Goal: Task Accomplishment & Management: Use online tool/utility

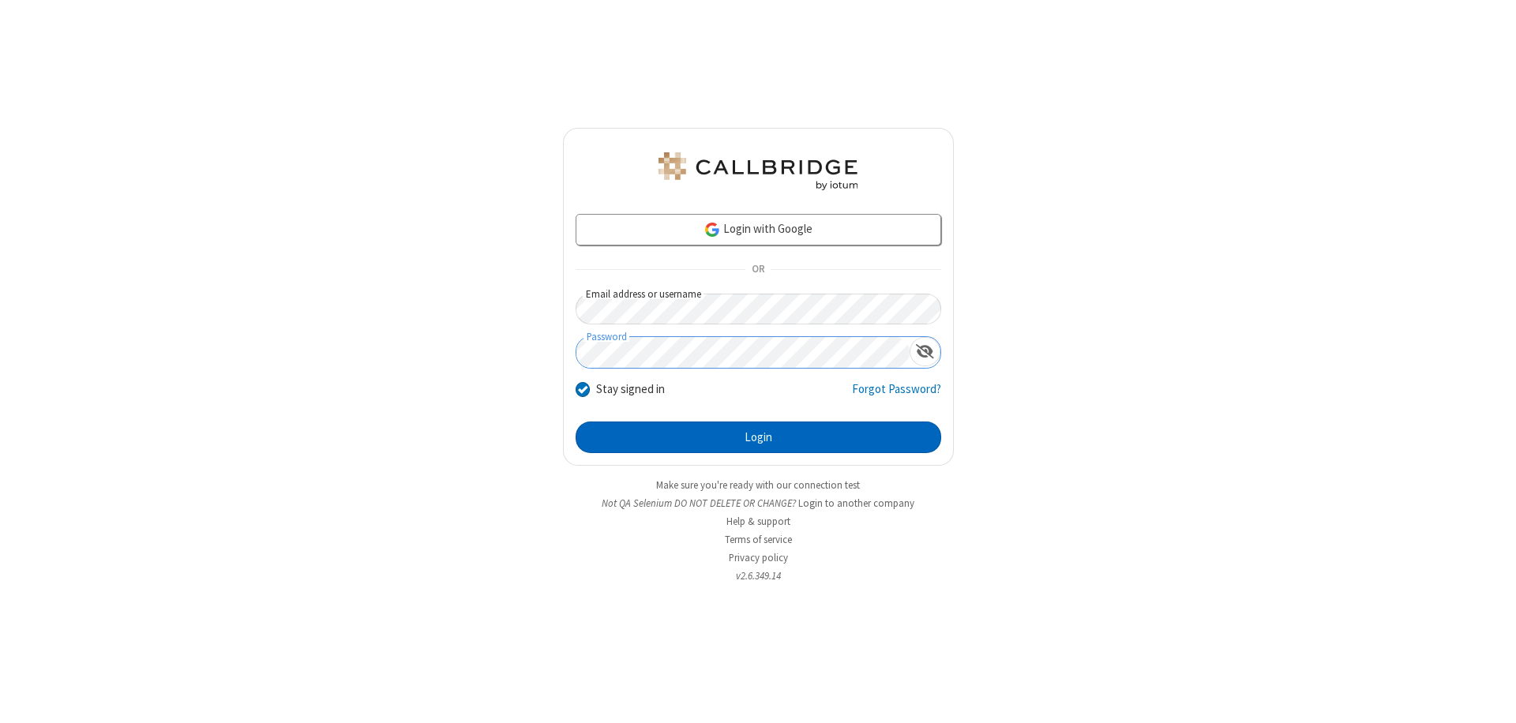
click at [758, 438] on button "Login" at bounding box center [759, 438] width 366 height 32
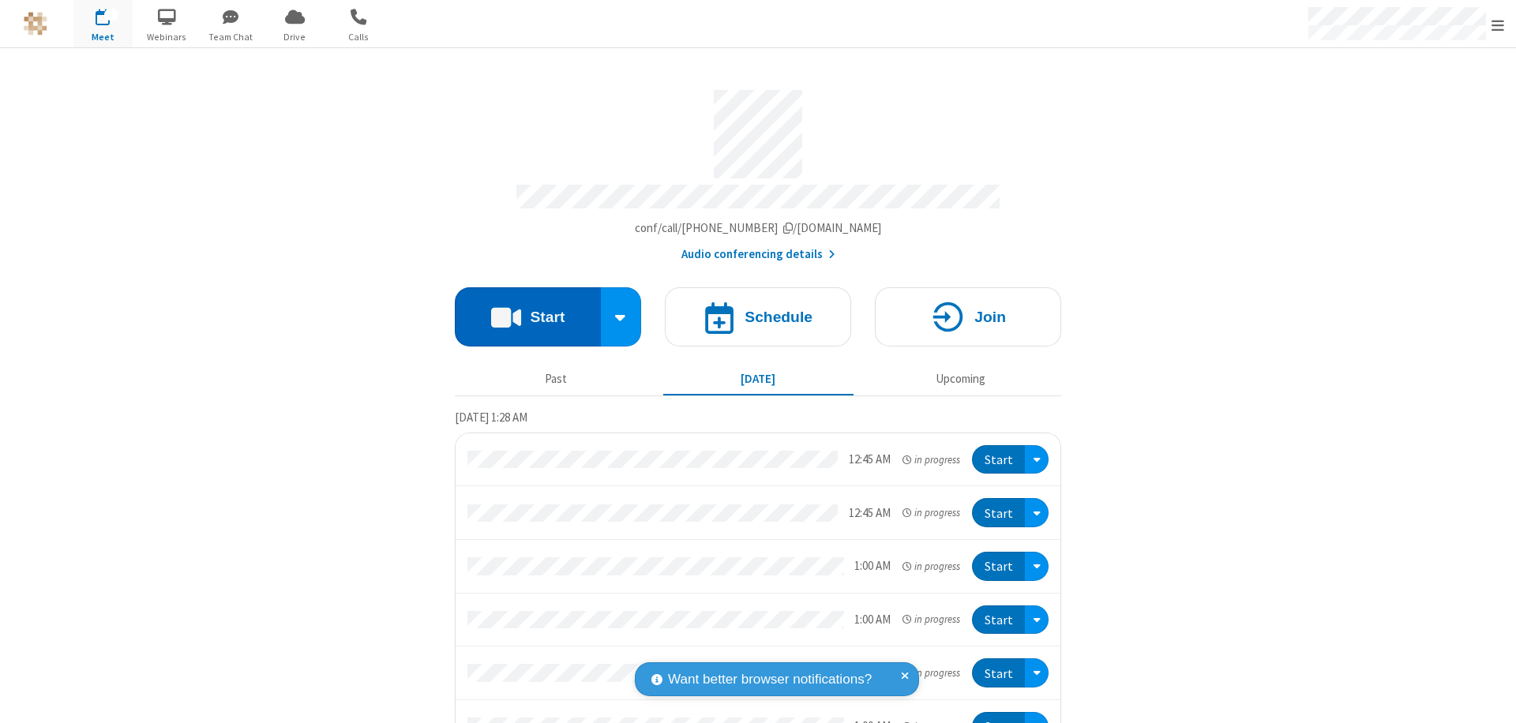
click at [521, 310] on button "Start" at bounding box center [528, 316] width 146 height 59
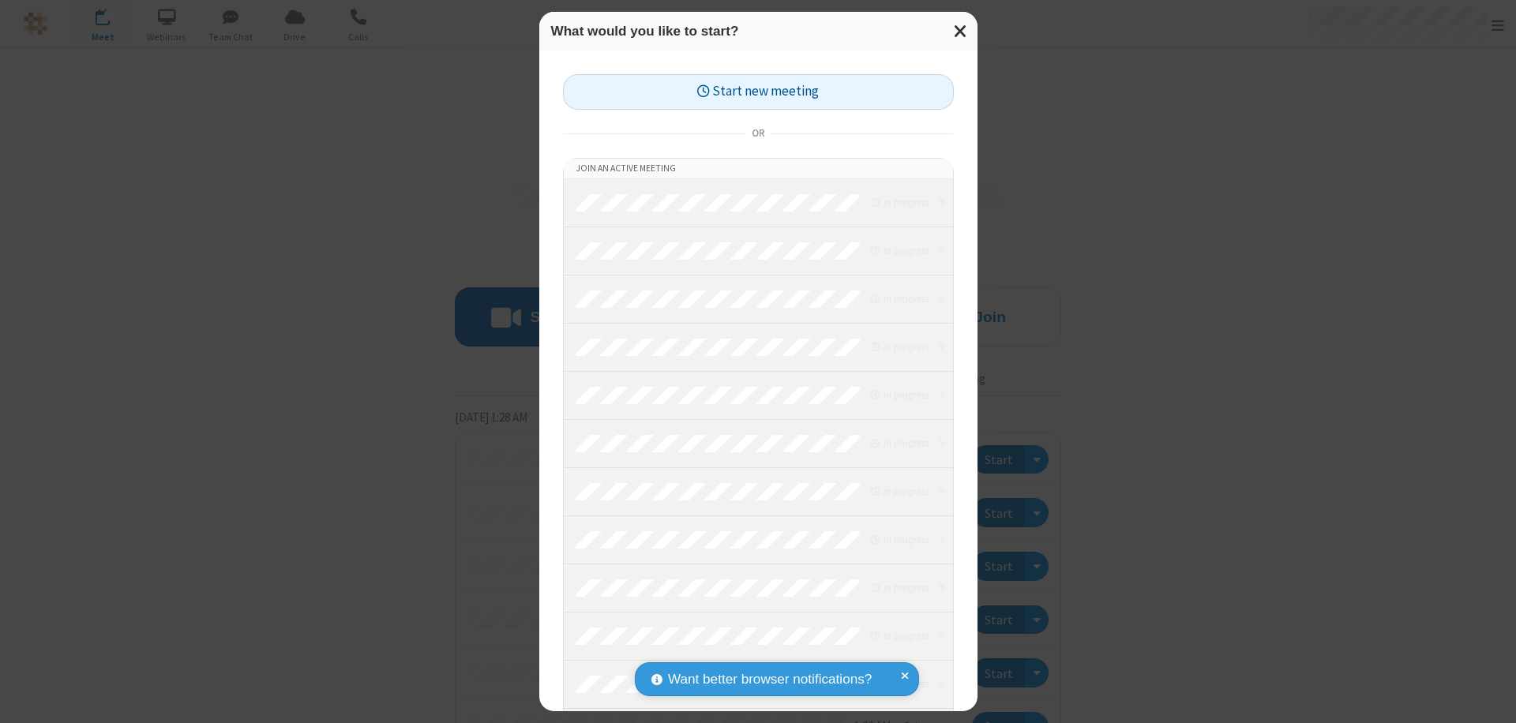
click at [758, 92] on button "Start new meeting" at bounding box center [758, 92] width 391 height 36
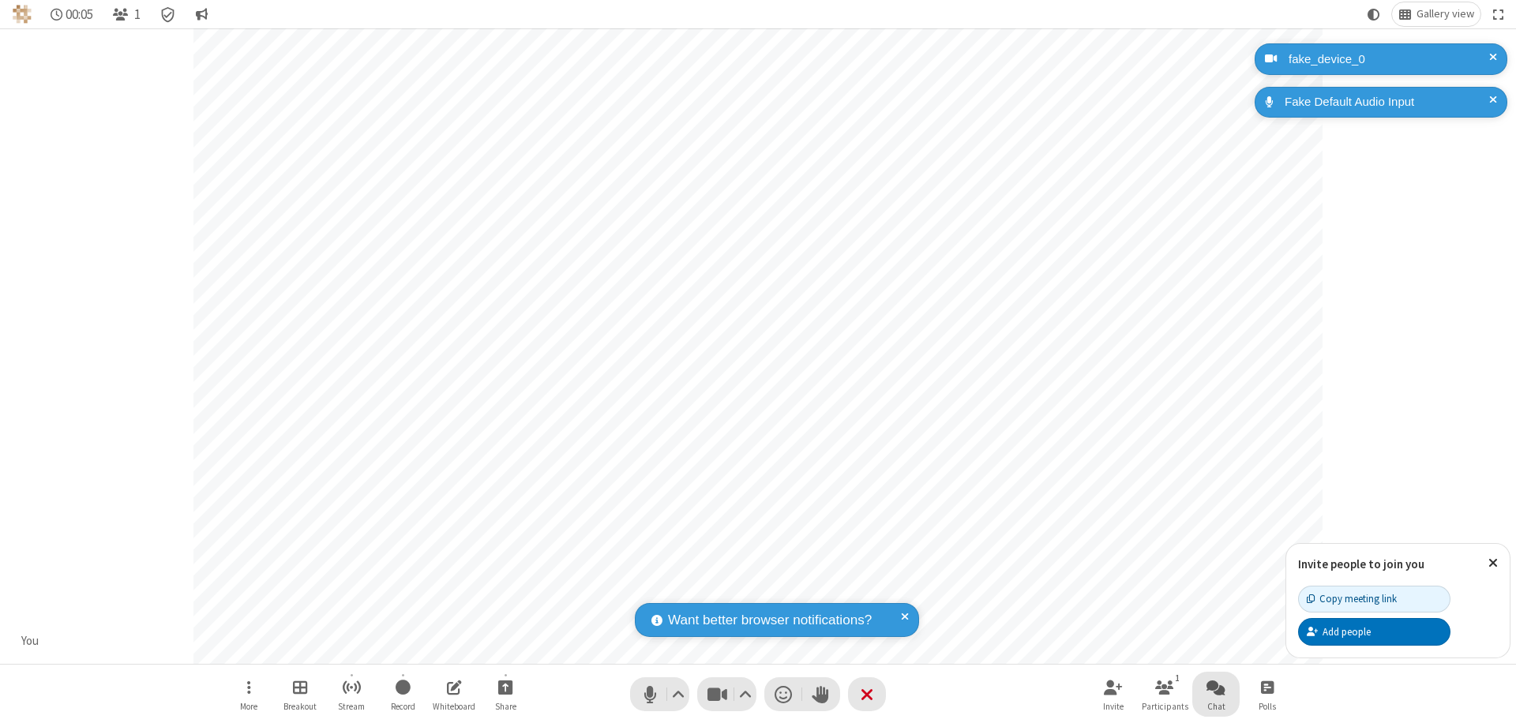
click at [1216, 687] on span "Open chat" at bounding box center [1216, 688] width 19 height 20
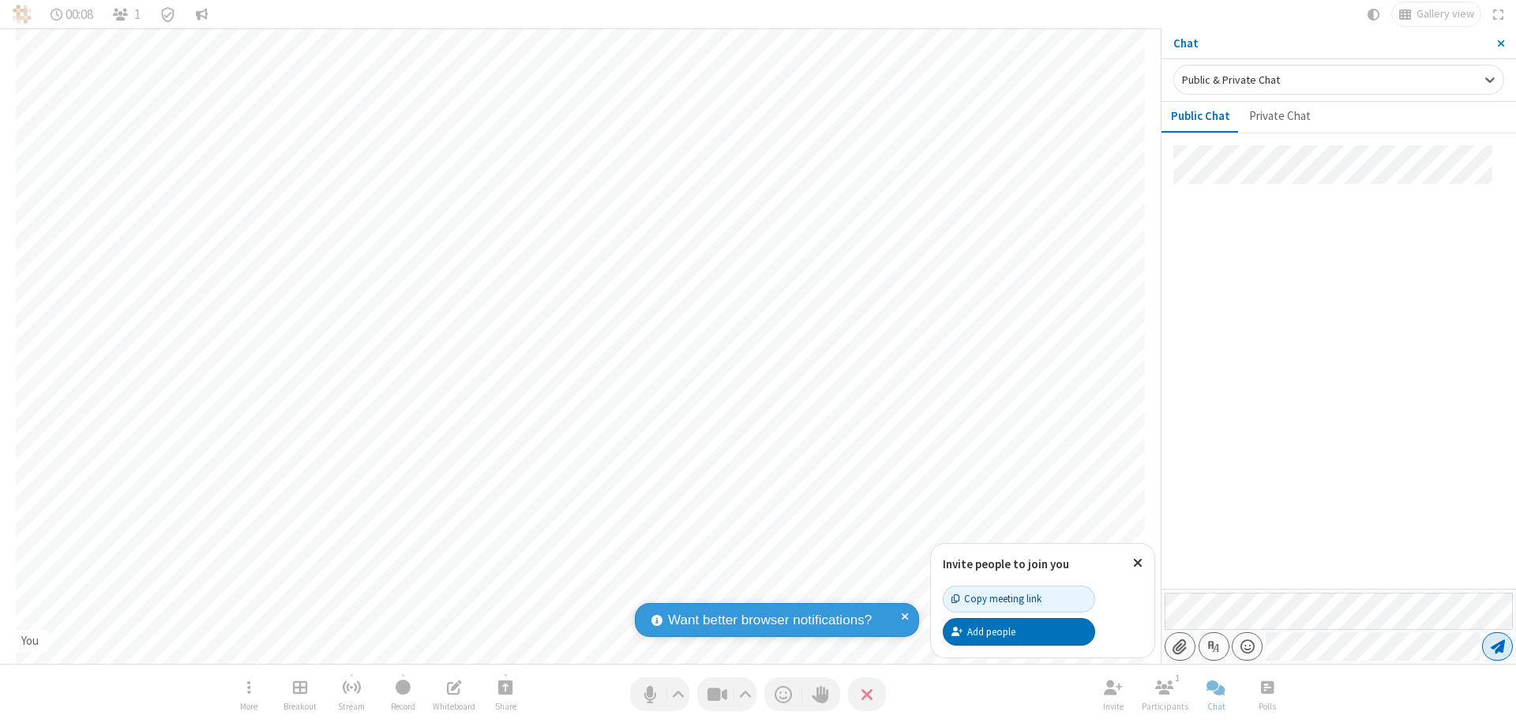
click at [1497, 647] on span "Send message" at bounding box center [1498, 647] width 14 height 16
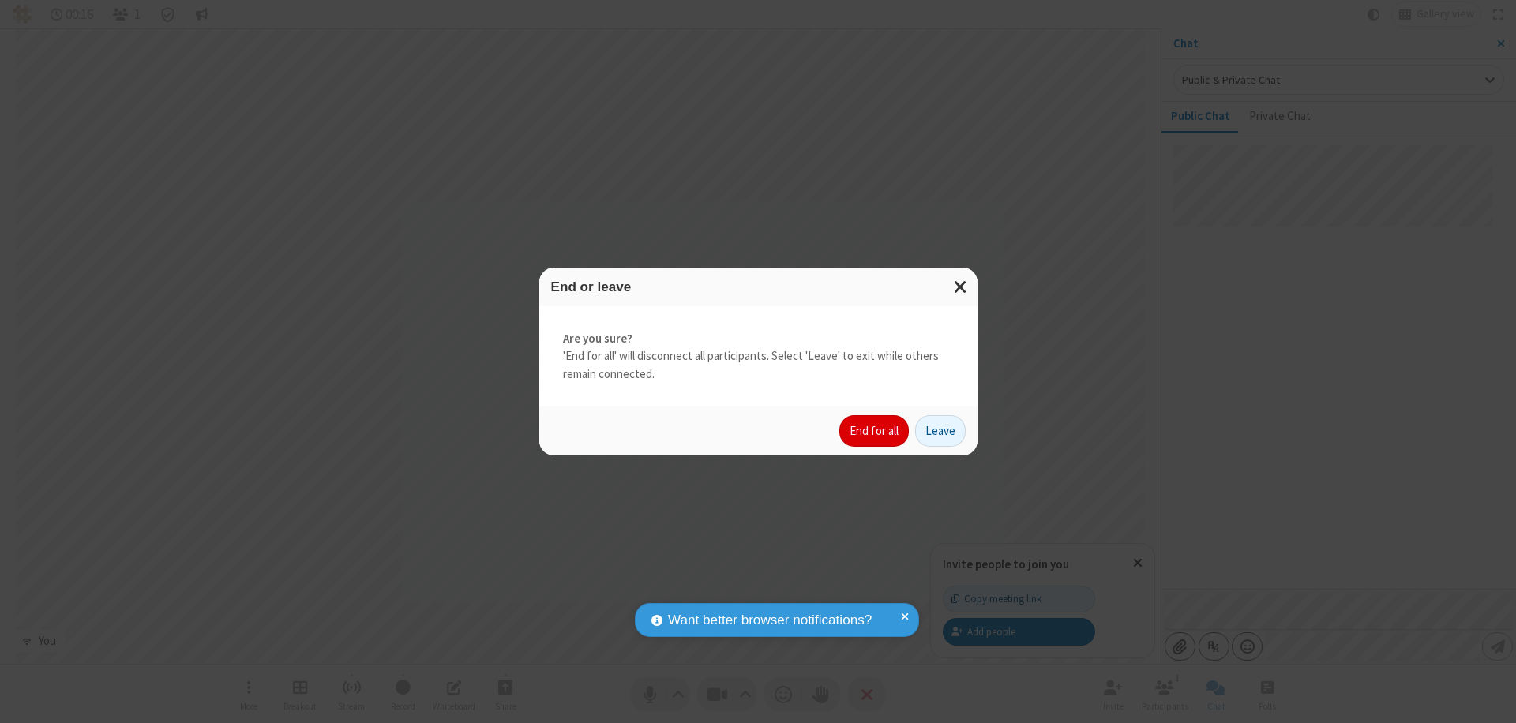
click at [875, 431] on button "End for all" at bounding box center [875, 431] width 70 height 32
